Goal: Task Accomplishment & Management: Manage account settings

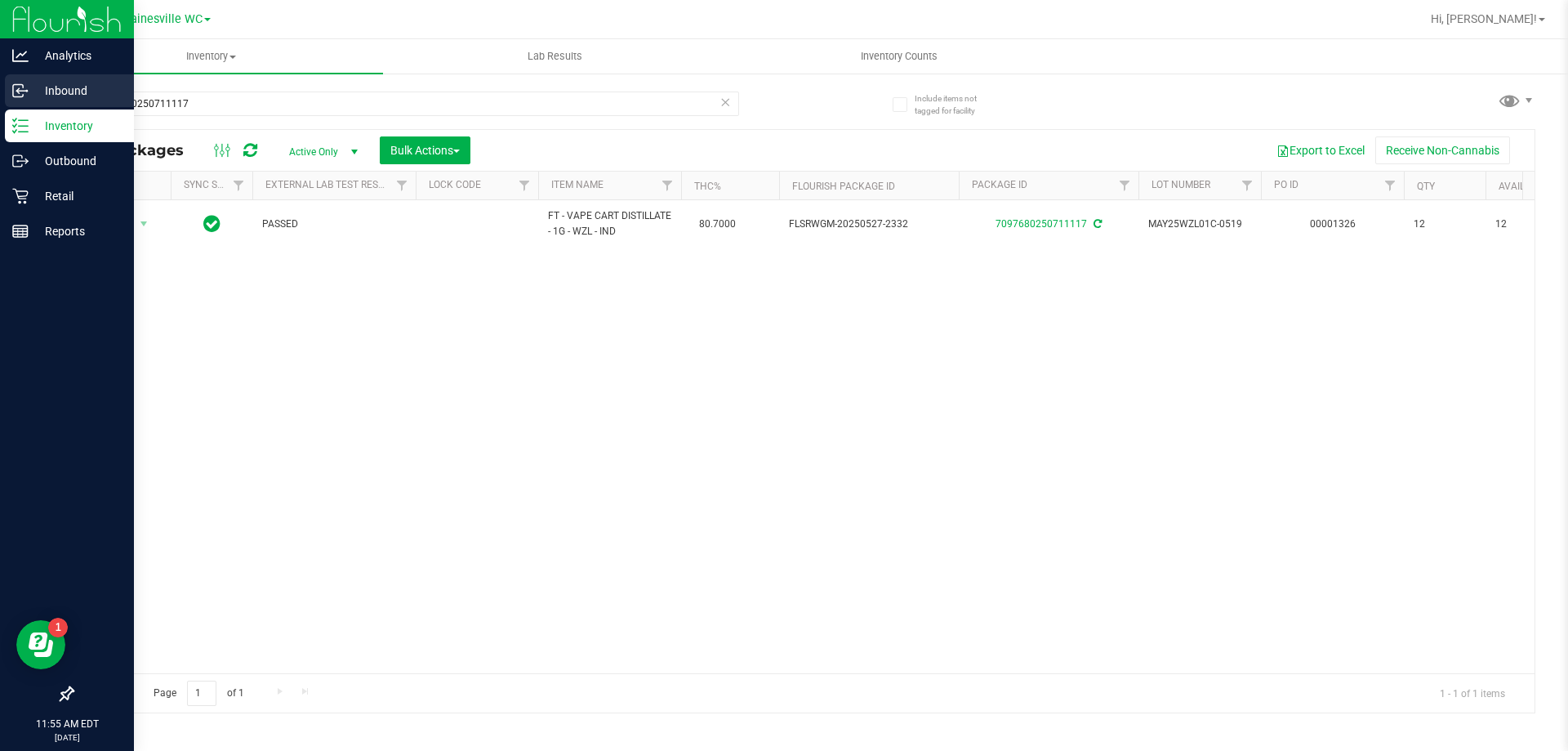
click at [19, 85] on icon at bounding box center [18, 91] width 10 height 12
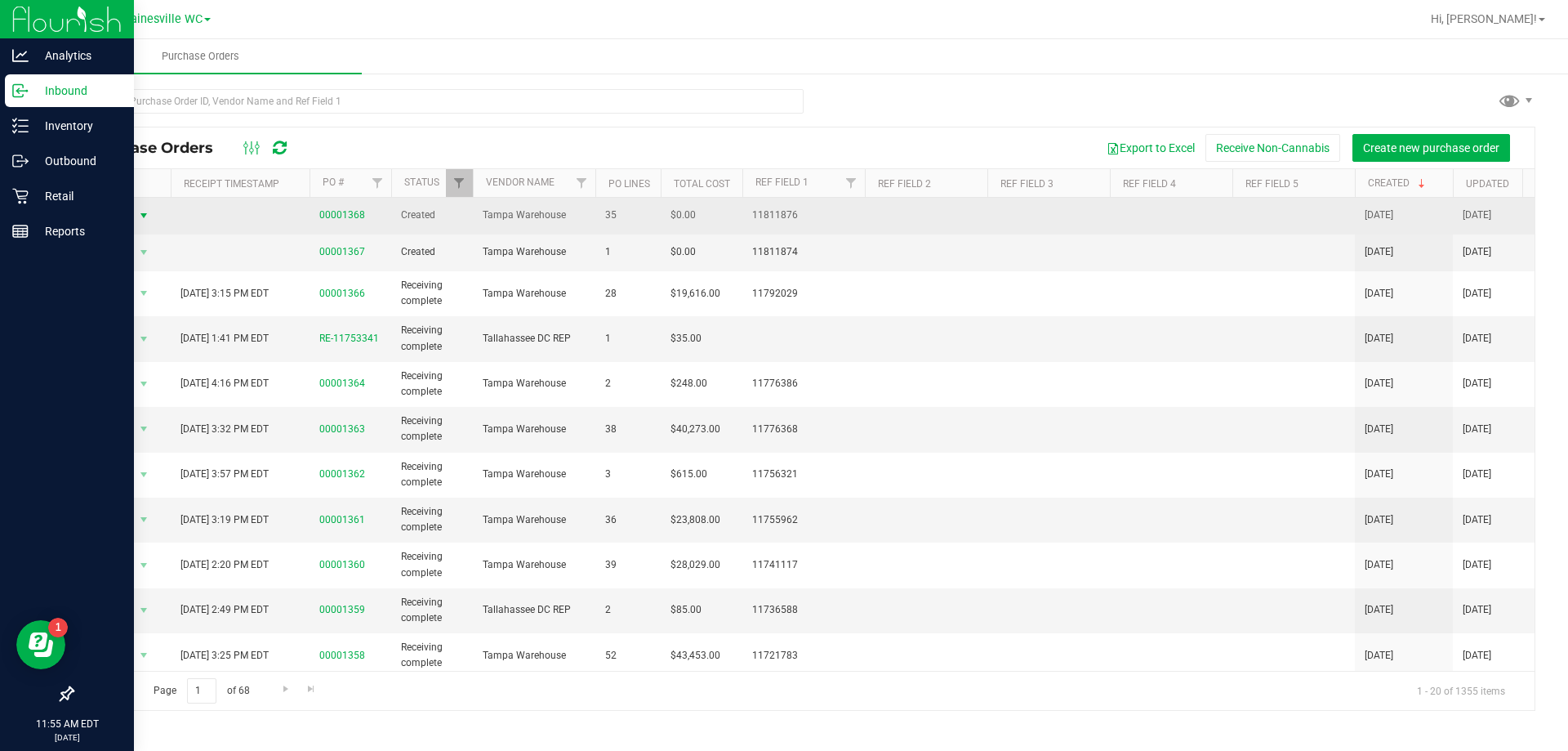
click at [147, 212] on span "select" at bounding box center [143, 215] width 13 height 13
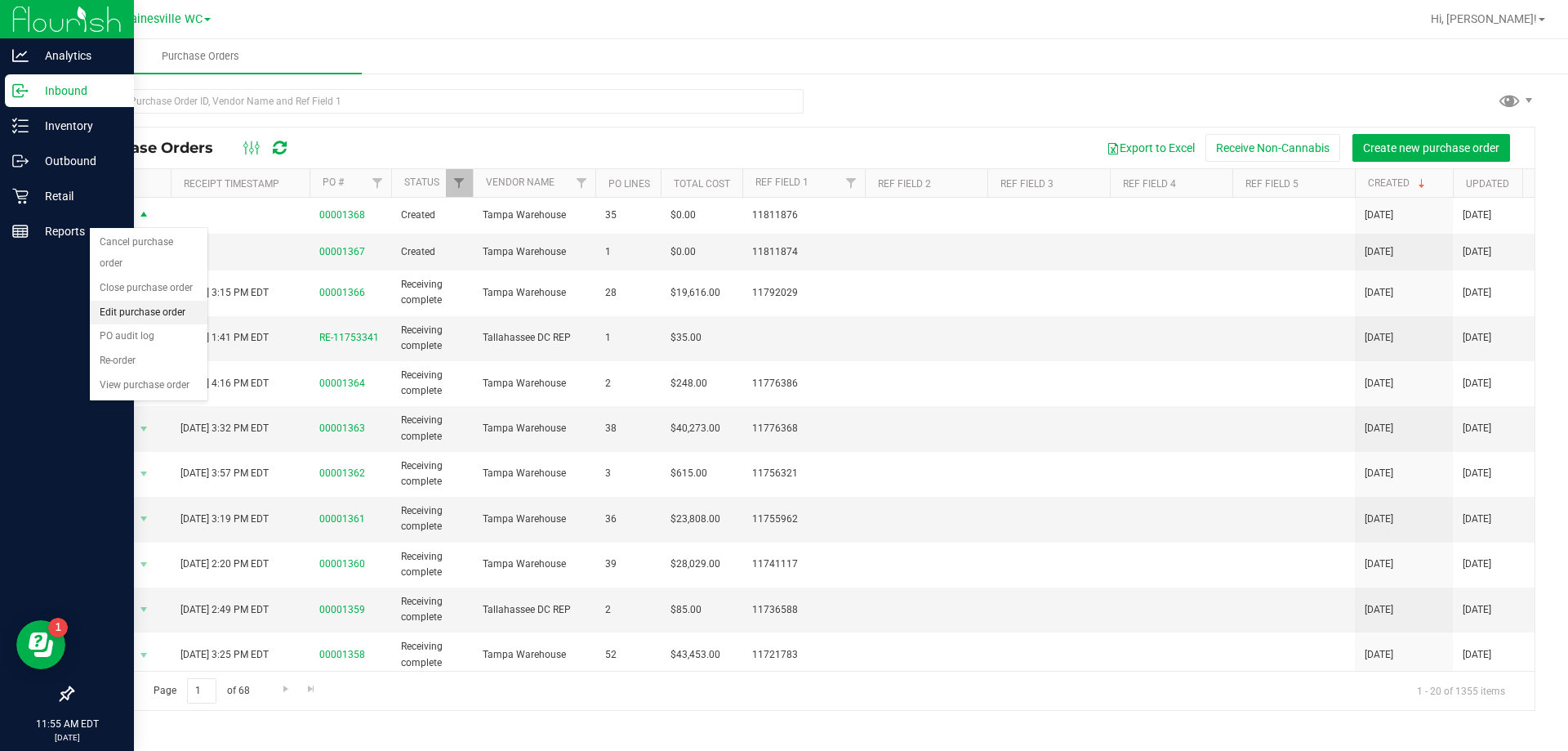
click at [127, 301] on li "Edit purchase order" at bounding box center [148, 313] width 117 height 25
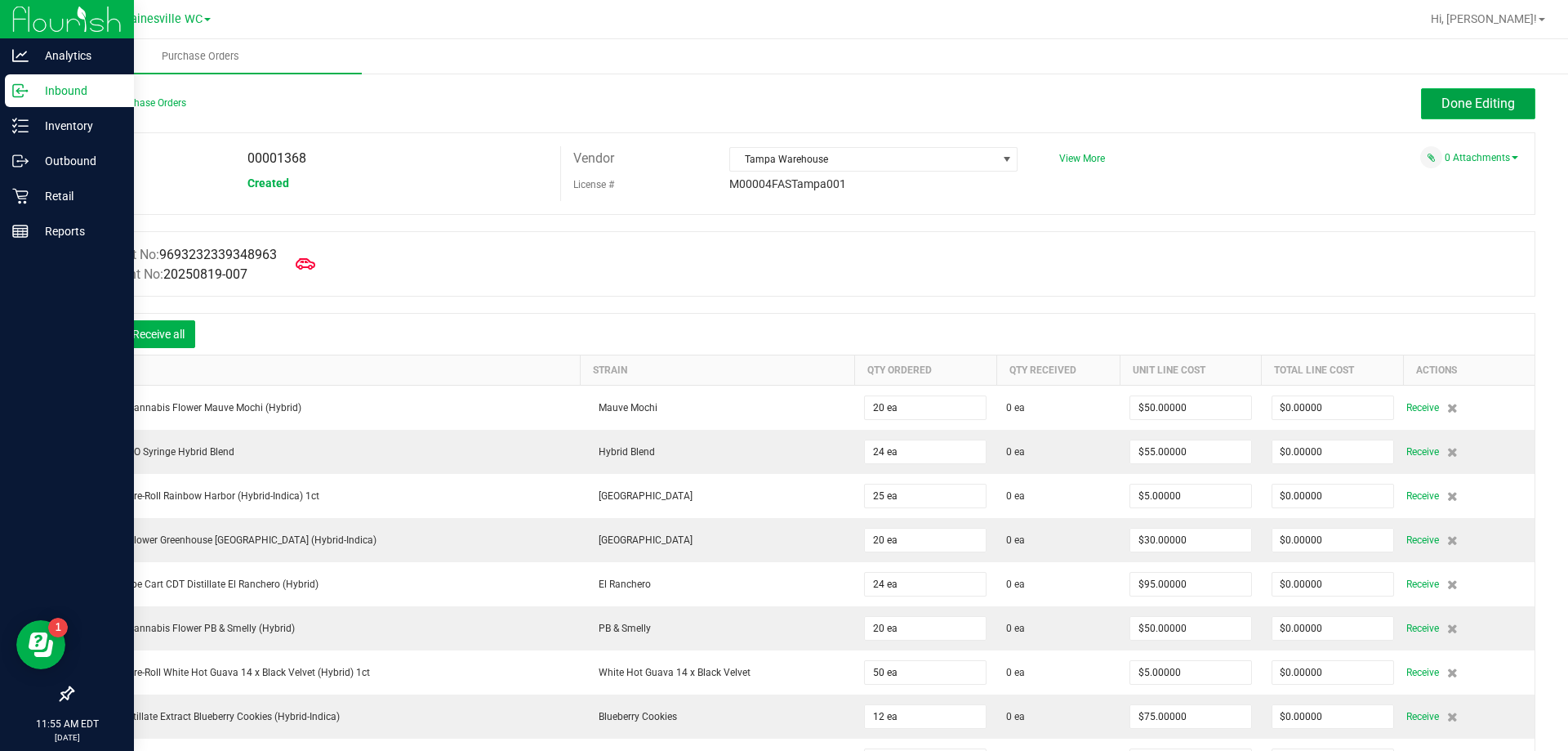
click at [1458, 102] on span "Done Editing" at bounding box center [1478, 103] width 73 height 16
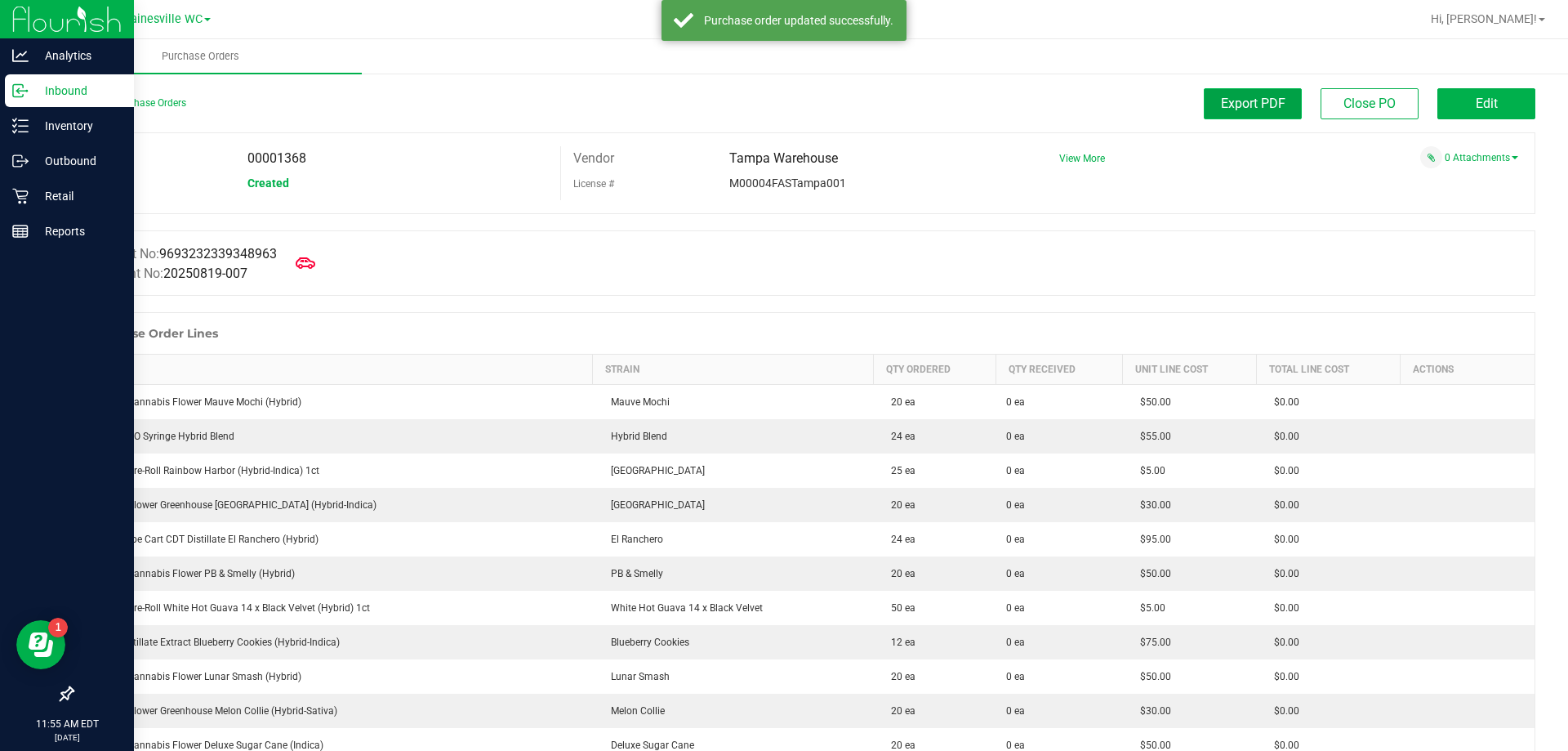
click at [1256, 105] on span "Export PDF" at bounding box center [1253, 103] width 64 height 16
